Goal: Task Accomplishment & Management: Manage account settings

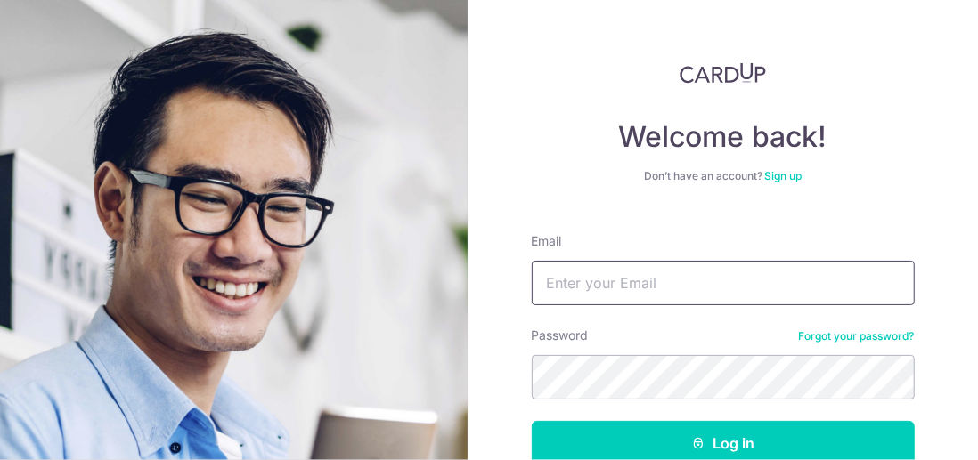
click at [572, 285] on input "Email" at bounding box center [723, 283] width 383 height 45
type input "[PERSON_NAME][EMAIL_ADDRESS][DOMAIN_NAME]"
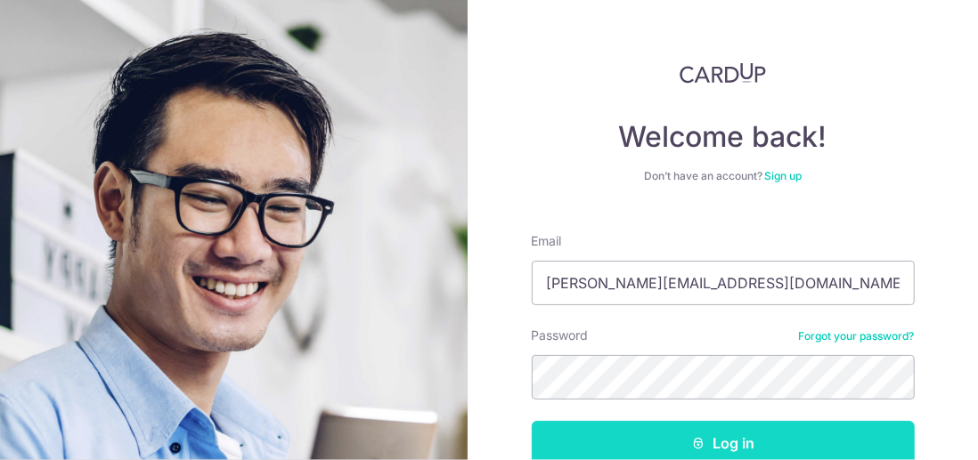
click at [718, 443] on button "Log in" at bounding box center [723, 443] width 383 height 45
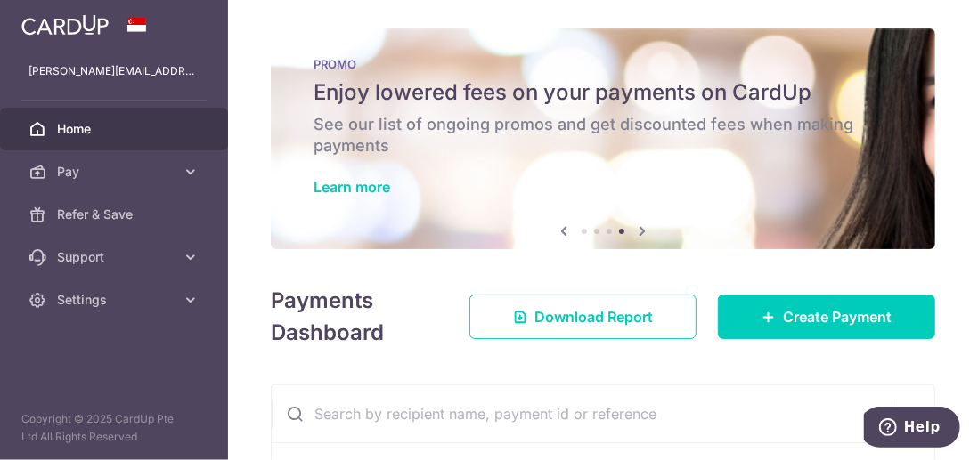
click at [82, 129] on span "Home" at bounding box center [116, 129] width 118 height 18
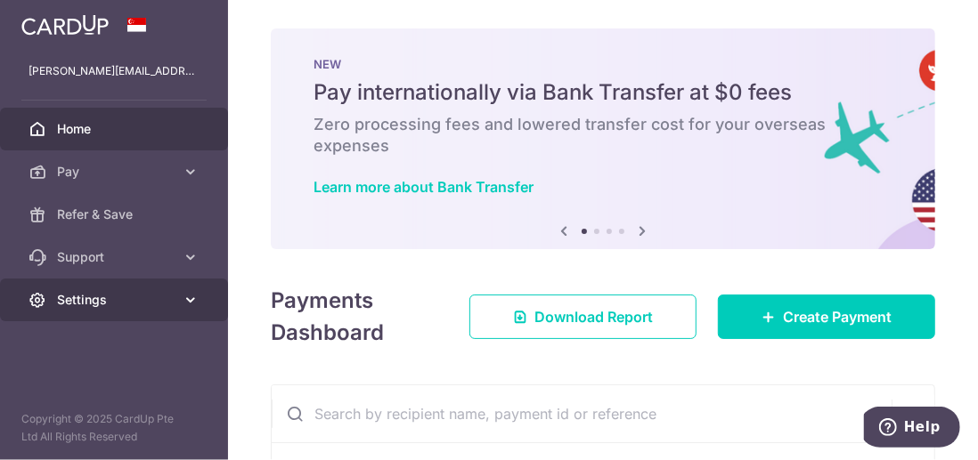
click at [190, 302] on icon at bounding box center [191, 300] width 18 height 18
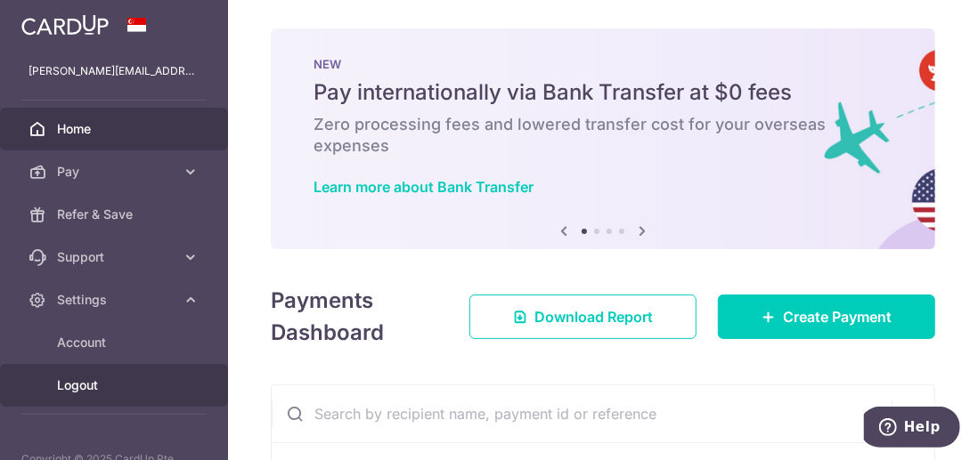
click at [102, 388] on span "Logout" at bounding box center [116, 386] width 118 height 18
